Goal: Information Seeking & Learning: Learn about a topic

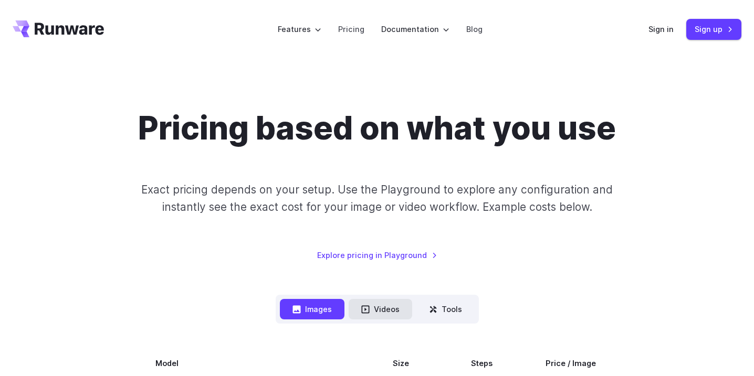
click at [374, 311] on button "Videos" at bounding box center [381, 309] width 64 height 20
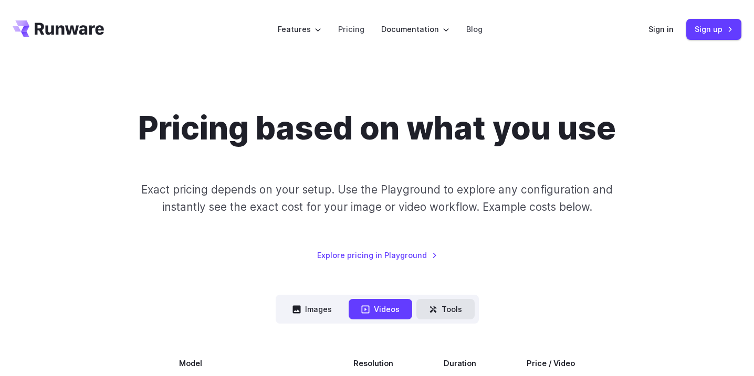
click at [460, 312] on button "Tools" at bounding box center [445, 309] width 58 height 20
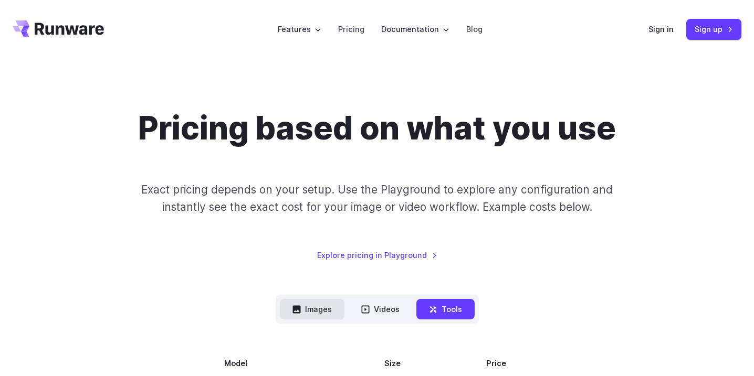
click at [299, 300] on button "Images" at bounding box center [312, 309] width 65 height 20
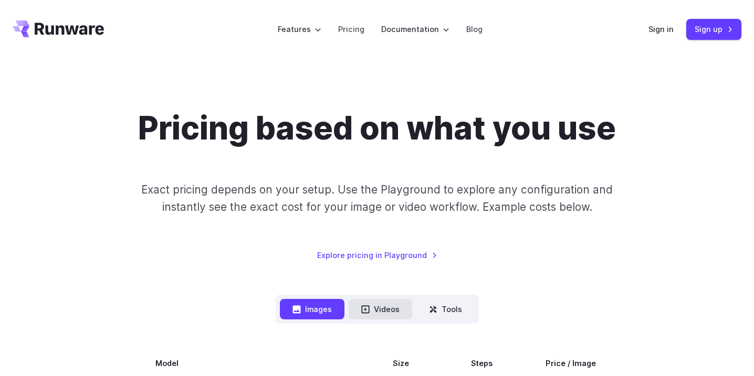
click at [366, 307] on icon at bounding box center [365, 309] width 8 height 8
click at [429, 307] on icon at bounding box center [432, 309] width 7 height 7
click at [420, 312] on button "Tools" at bounding box center [445, 309] width 58 height 20
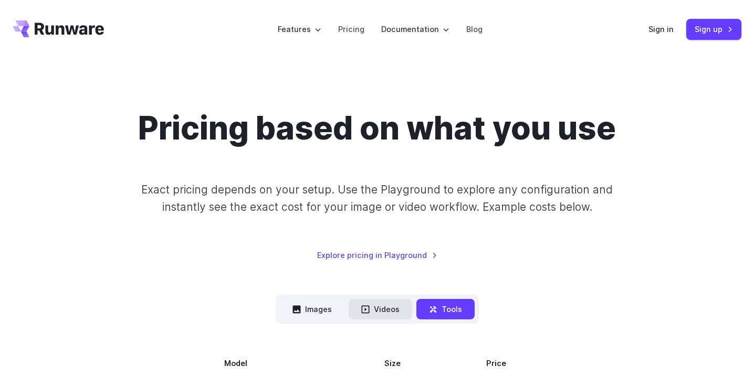
click at [354, 308] on button "Videos" at bounding box center [381, 309] width 64 height 20
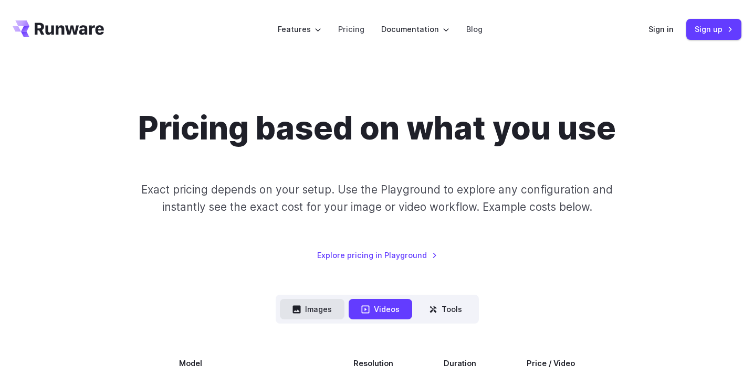
click at [304, 314] on button "Images" at bounding box center [312, 309] width 65 height 20
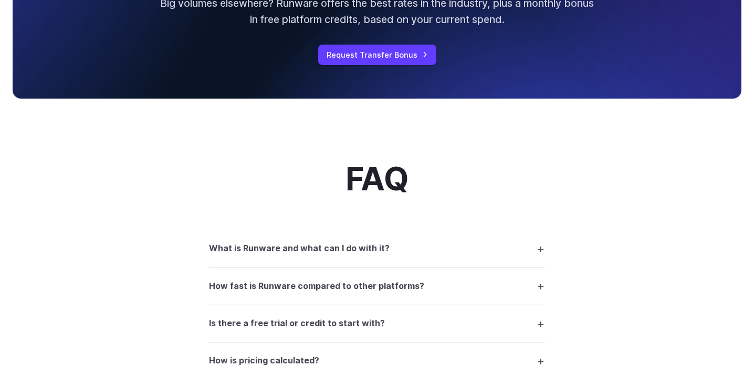
scroll to position [1183, 0]
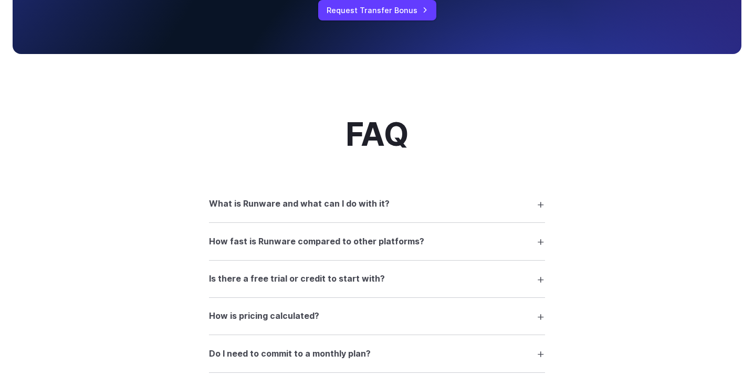
click at [455, 209] on summary "What is Runware and what can I do with it?" at bounding box center [377, 204] width 336 height 20
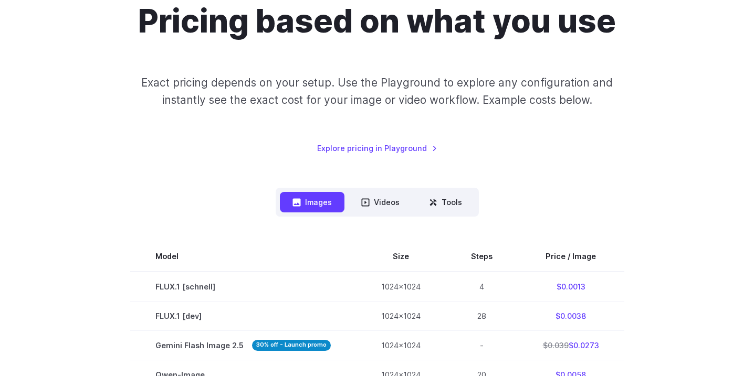
scroll to position [0, 0]
